Goal: Task Accomplishment & Management: Manage account settings

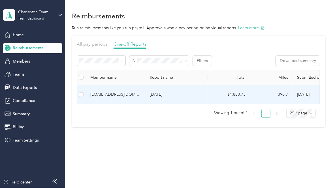
click at [139, 94] on div "[EMAIL_ADDRESS][DOMAIN_NAME]" at bounding box center [115, 95] width 50 height 6
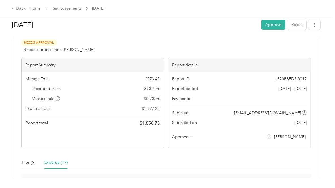
scroll to position [13, 0]
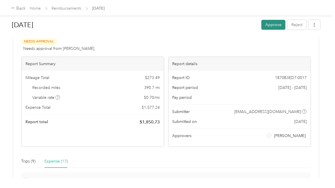
click at [270, 26] on button "Approve" at bounding box center [274, 25] width 24 height 10
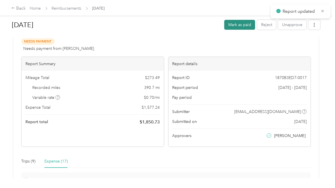
click at [240, 24] on button "Mark as paid" at bounding box center [239, 25] width 31 height 10
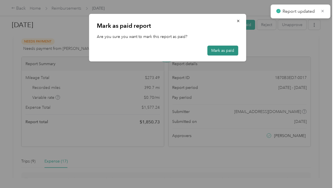
click at [215, 55] on button "Mark as paid" at bounding box center [222, 51] width 31 height 10
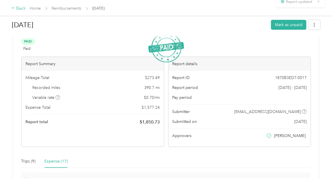
click at [20, 8] on div "Back" at bounding box center [18, 8] width 15 height 7
